Goal: Transaction & Acquisition: Purchase product/service

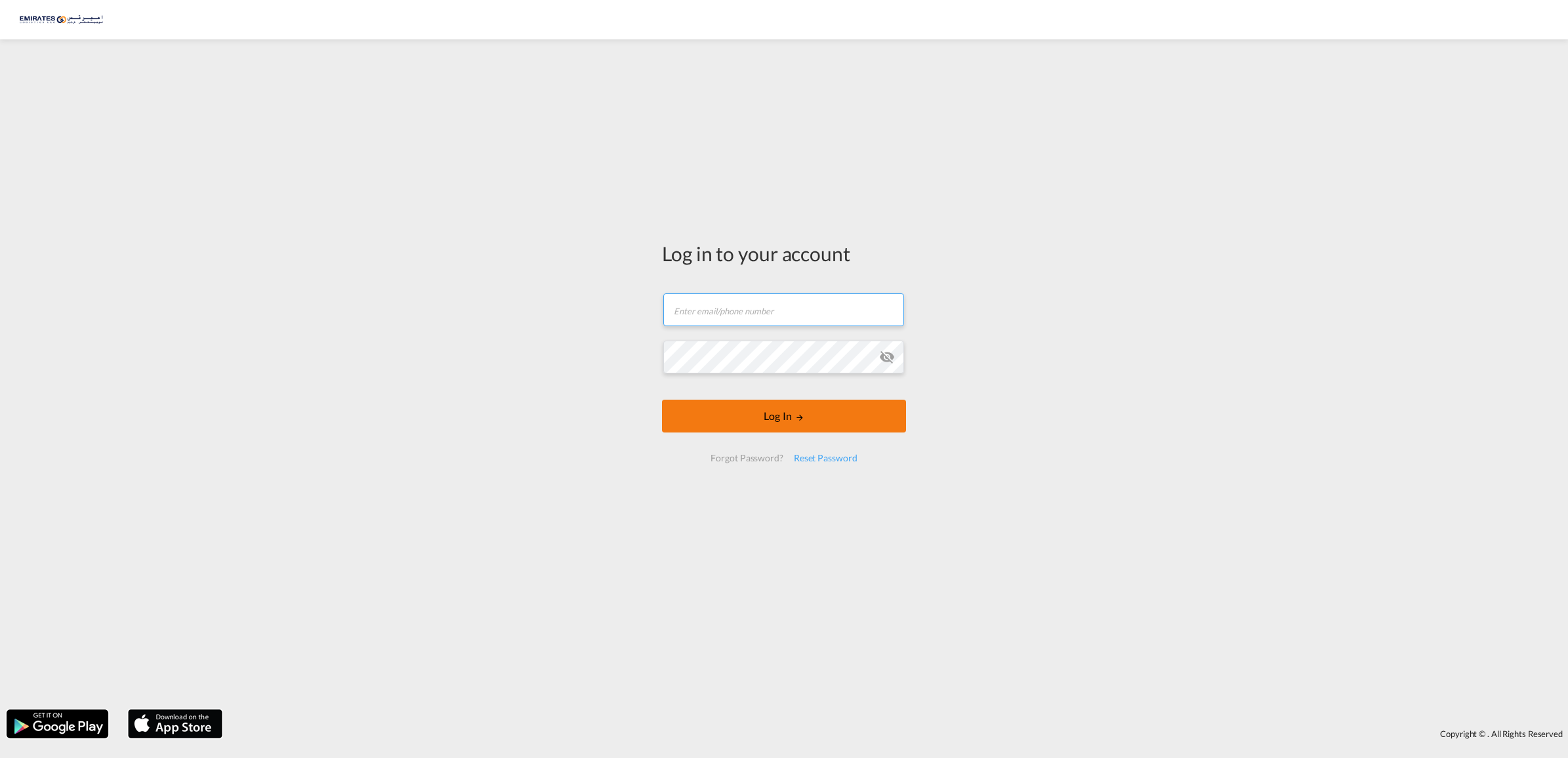
type input "[EMAIL_ADDRESS][DOMAIN_NAME]"
click at [773, 418] on button "Log In" at bounding box center [784, 416] width 244 height 33
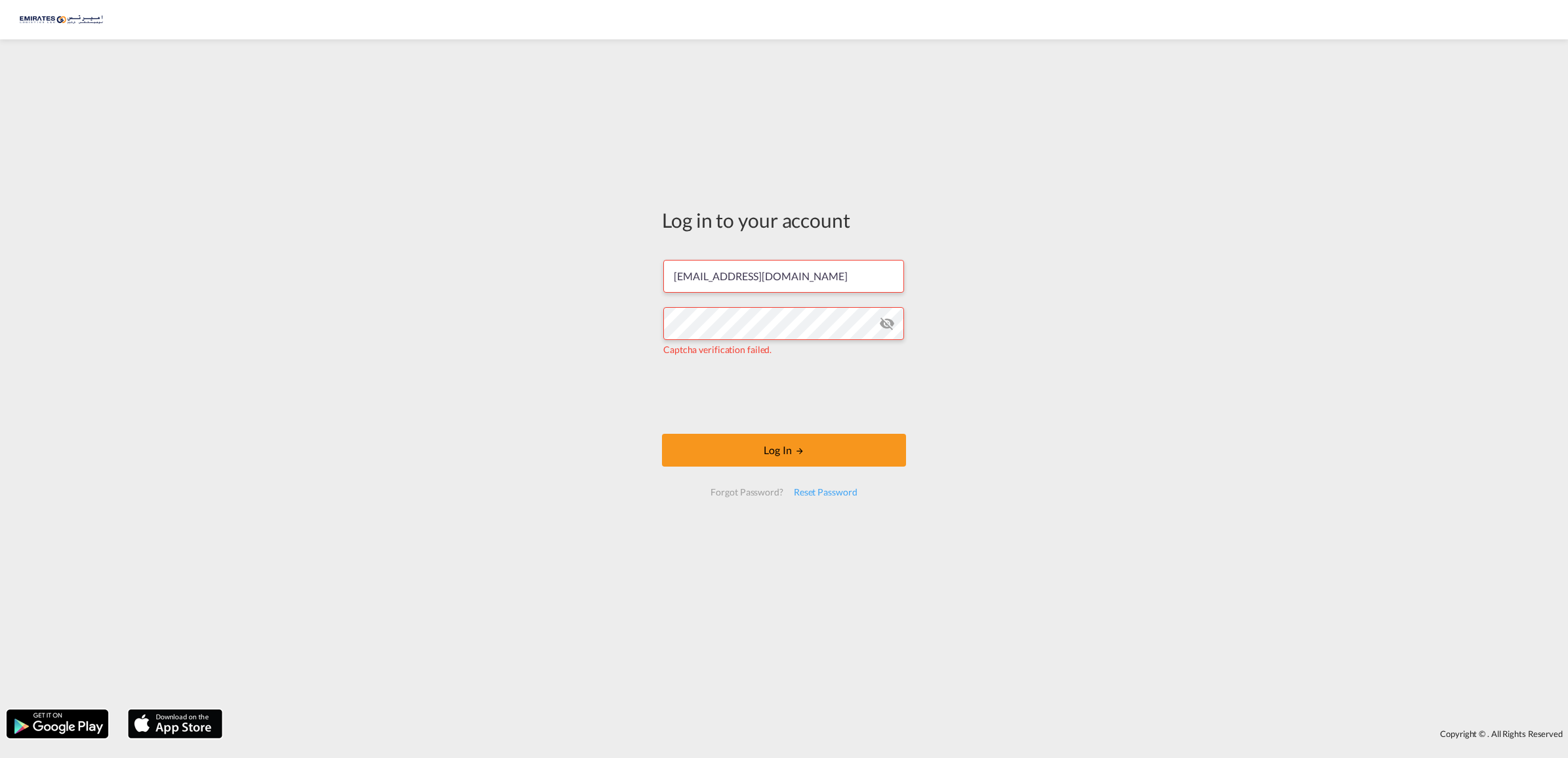
click at [887, 325] on md-icon "icon-eye-off" at bounding box center [887, 323] width 16 height 16
click at [775, 450] on button "Log In" at bounding box center [784, 450] width 244 height 33
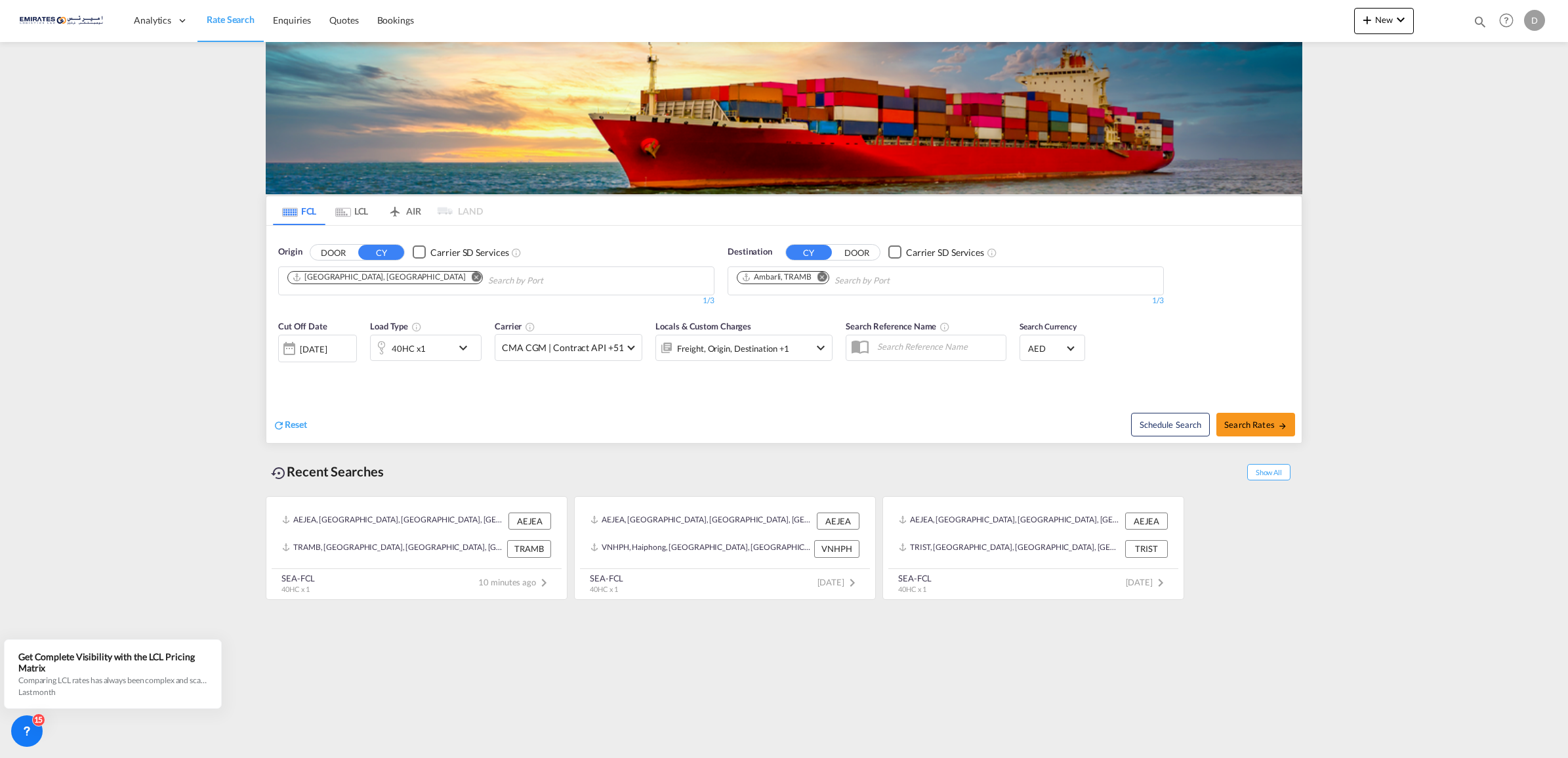
click at [471, 279] on md-icon "Remove" at bounding box center [476, 277] width 10 height 10
type input "algeciras"
click at [364, 312] on div "Algeciras [GEOGRAPHIC_DATA] ESALG" at bounding box center [388, 310] width 249 height 39
click at [821, 275] on md-icon "Remove" at bounding box center [822, 277] width 10 height 10
type input "[GEOGRAPHIC_DATA]"
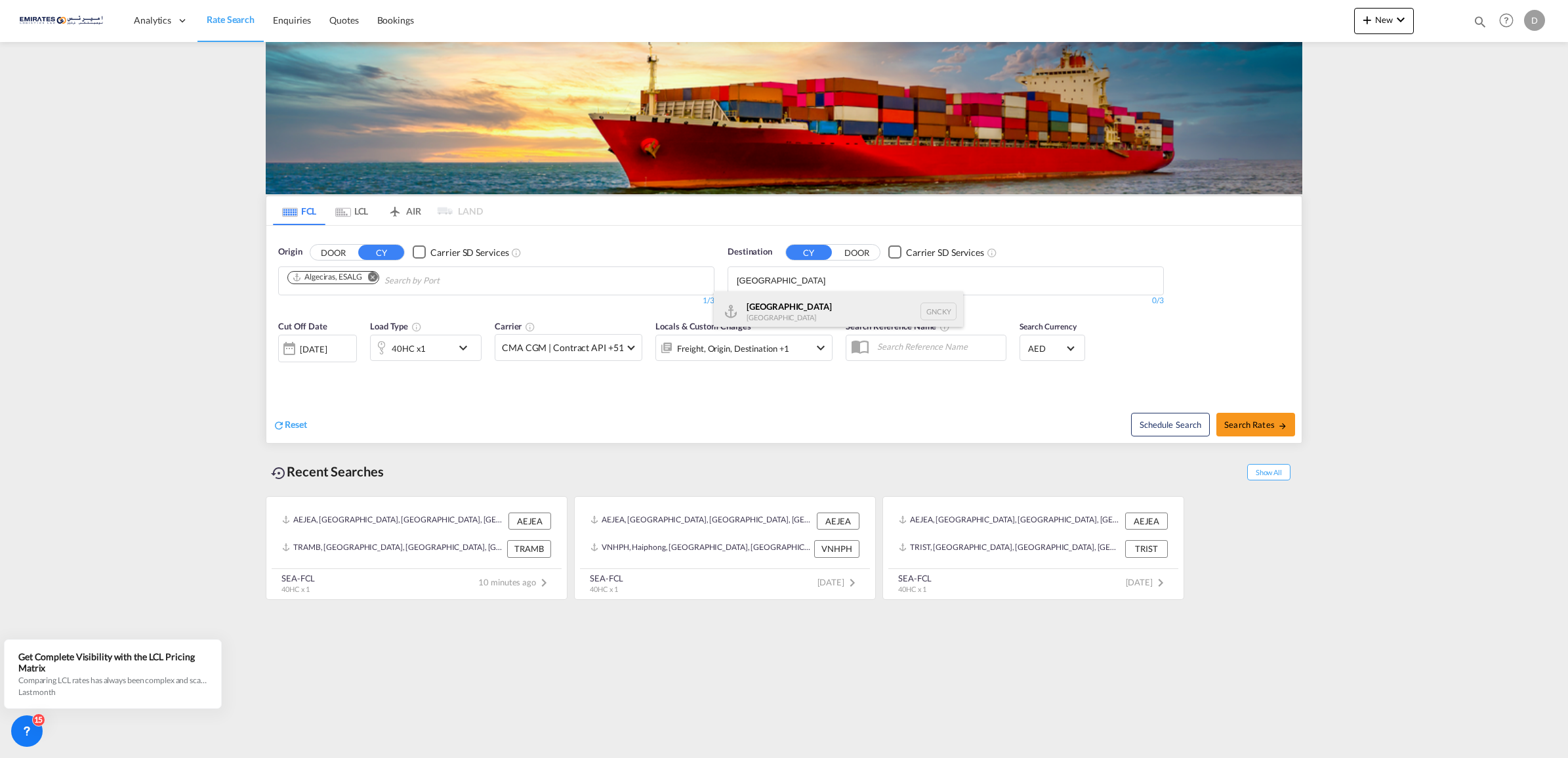
click at [794, 312] on div "[GEOGRAPHIC_DATA] [GEOGRAPHIC_DATA] GNCKY" at bounding box center [838, 310] width 249 height 39
click at [1255, 420] on span "Search Rates" at bounding box center [1256, 424] width 63 height 10
type input "ESALG to GNCKY / [DATE]"
